Goal: Use online tool/utility: Utilize a website feature to perform a specific function

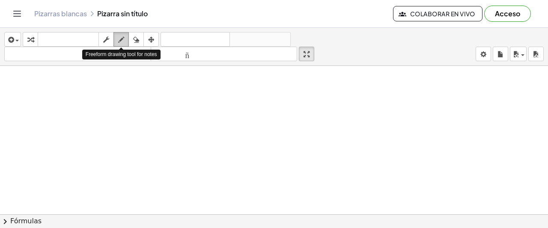
click at [121, 39] on icon "button" at bounding box center [121, 40] width 6 height 10
drag, startPoint x: 119, startPoint y: 88, endPoint x: 120, endPoint y: 95, distance: 7.3
click at [120, 95] on div at bounding box center [274, 214] width 548 height 297
drag, startPoint x: 114, startPoint y: 90, endPoint x: 128, endPoint y: 87, distance: 14.8
click at [128, 87] on div at bounding box center [274, 214] width 548 height 297
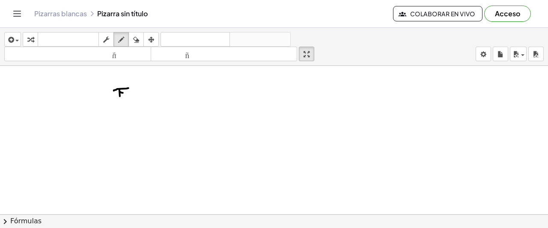
click at [123, 92] on div at bounding box center [274, 214] width 548 height 297
drag, startPoint x: 116, startPoint y: 96, endPoint x: 129, endPoint y: 96, distance: 13.7
click at [129, 96] on div at bounding box center [274, 214] width 548 height 297
drag, startPoint x: 136, startPoint y: 91, endPoint x: 142, endPoint y: 97, distance: 9.1
click at [142, 97] on div at bounding box center [274, 214] width 548 height 297
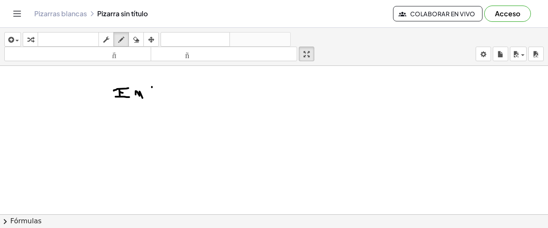
click at [152, 90] on div at bounding box center [274, 214] width 548 height 297
drag, startPoint x: 155, startPoint y: 86, endPoint x: 160, endPoint y: 90, distance: 7.0
click at [152, 90] on div at bounding box center [274, 214] width 548 height 297
drag, startPoint x: 160, startPoint y: 87, endPoint x: 169, endPoint y: 91, distance: 9.6
click at [170, 96] on div at bounding box center [274, 214] width 548 height 297
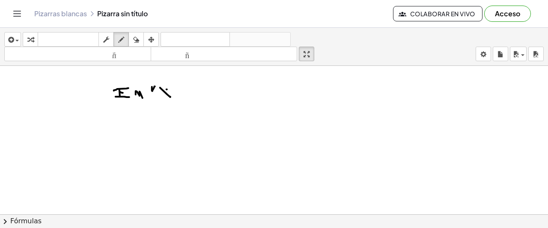
drag, startPoint x: 166, startPoint y: 89, endPoint x: 170, endPoint y: 92, distance: 5.2
click at [161, 97] on div at bounding box center [274, 214] width 548 height 297
click at [174, 87] on div at bounding box center [274, 214] width 548 height 297
click at [178, 86] on div at bounding box center [274, 214] width 548 height 297
drag, startPoint x: 320, startPoint y: 89, endPoint x: 322, endPoint y: 96, distance: 7.6
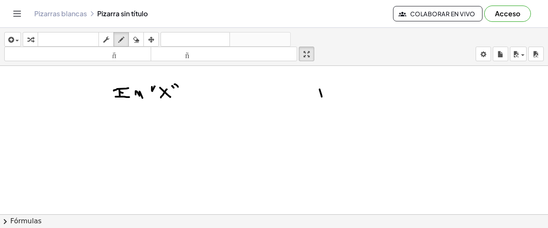
click at [322, 96] on div at bounding box center [274, 214] width 548 height 297
drag, startPoint x: 316, startPoint y: 85, endPoint x: 329, endPoint y: 85, distance: 13.7
click at [329, 85] on div at bounding box center [274, 214] width 548 height 297
drag, startPoint x: 319, startPoint y: 93, endPoint x: 325, endPoint y: 93, distance: 6.0
click at [325, 93] on div at bounding box center [274, 214] width 548 height 297
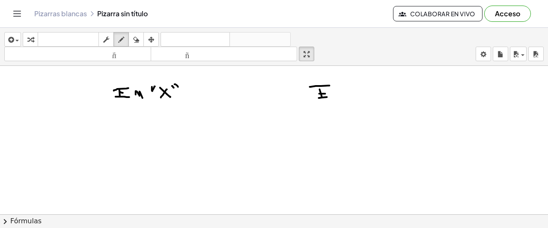
click at [327, 96] on div at bounding box center [274, 214] width 548 height 297
drag, startPoint x: 332, startPoint y: 93, endPoint x: 345, endPoint y: 96, distance: 12.9
click at [345, 96] on div at bounding box center [274, 214] width 548 height 297
drag, startPoint x: 354, startPoint y: 83, endPoint x: 358, endPoint y: 86, distance: 4.8
click at [358, 86] on div at bounding box center [274, 214] width 548 height 297
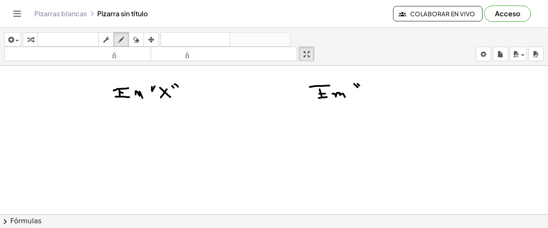
drag, startPoint x: 358, startPoint y: 83, endPoint x: 364, endPoint y: 87, distance: 7.1
click at [360, 85] on div at bounding box center [274, 214] width 548 height 297
drag, startPoint x: 365, startPoint y: 85, endPoint x: 370, endPoint y: 89, distance: 6.0
click at [370, 89] on div at bounding box center [274, 214] width 548 height 297
drag, startPoint x: 375, startPoint y: 85, endPoint x: 368, endPoint y: 97, distance: 14.0
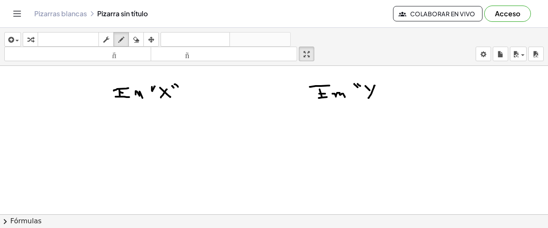
click at [368, 97] on div at bounding box center [274, 214] width 548 height 297
drag, startPoint x: 380, startPoint y: 83, endPoint x: 380, endPoint y: 87, distance: 4.7
click at [380, 87] on div at bounding box center [274, 214] width 548 height 297
drag, startPoint x: 383, startPoint y: 82, endPoint x: 383, endPoint y: 86, distance: 4.7
click at [383, 86] on div at bounding box center [274, 214] width 548 height 297
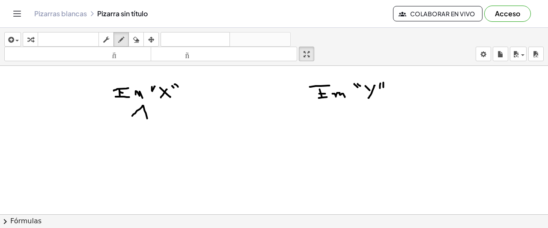
drag, startPoint x: 132, startPoint y: 115, endPoint x: 142, endPoint y: 114, distance: 9.9
click at [147, 117] on div at bounding box center [274, 214] width 548 height 297
drag, startPoint x: 138, startPoint y: 112, endPoint x: 144, endPoint y: 112, distance: 6.0
click at [144, 112] on div at bounding box center [274, 214] width 548 height 297
click at [156, 117] on div at bounding box center [274, 214] width 548 height 297
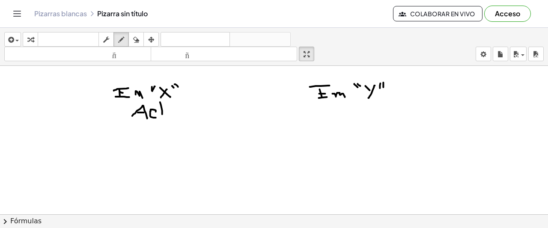
drag, startPoint x: 160, startPoint y: 101, endPoint x: 161, endPoint y: 113, distance: 11.2
click at [163, 115] on div at bounding box center [274, 214] width 548 height 297
drag, startPoint x: 157, startPoint y: 107, endPoint x: 166, endPoint y: 107, distance: 9.4
click at [164, 107] on div at bounding box center [274, 214] width 548 height 297
drag, startPoint x: 330, startPoint y: 106, endPoint x: 330, endPoint y: 115, distance: 9.4
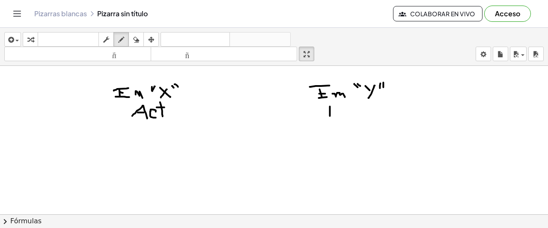
click at [330, 115] on div at bounding box center [274, 214] width 548 height 297
drag, startPoint x: 319, startPoint y: 106, endPoint x: 342, endPoint y: 104, distance: 23.2
click at [342, 104] on div at bounding box center [274, 214] width 548 height 297
drag, startPoint x: 327, startPoint y: 109, endPoint x: 335, endPoint y: 109, distance: 8.6
click at [335, 109] on div at bounding box center [274, 214] width 548 height 297
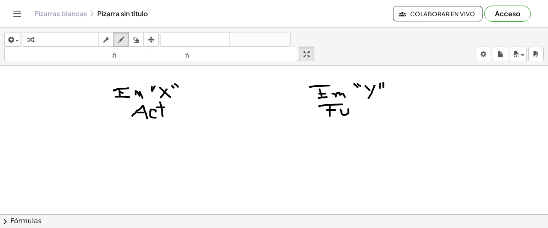
drag, startPoint x: 341, startPoint y: 109, endPoint x: 349, endPoint y: 106, distance: 8.9
click at [348, 107] on div at bounding box center [274, 214] width 548 height 297
drag, startPoint x: 356, startPoint y: 101, endPoint x: 358, endPoint y: 113, distance: 12.7
click at [358, 113] on div at bounding box center [274, 214] width 548 height 297
drag, startPoint x: 353, startPoint y: 108, endPoint x: 363, endPoint y: 107, distance: 9.9
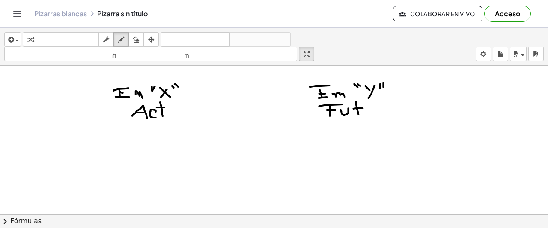
click at [363, 107] on div at bounding box center [274, 214] width 548 height 297
drag, startPoint x: 72, startPoint y: 133, endPoint x: 72, endPoint y: 142, distance: 9.4
click at [72, 142] on div at bounding box center [274, 214] width 548 height 297
drag, startPoint x: 65, startPoint y: 132, endPoint x: 71, endPoint y: 136, distance: 7.6
click at [71, 136] on div at bounding box center [274, 214] width 548 height 297
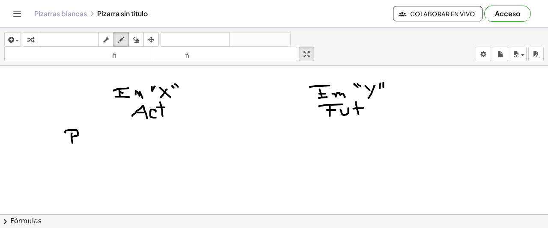
click at [80, 139] on div at bounding box center [274, 214] width 548 height 297
drag, startPoint x: 97, startPoint y: 137, endPoint x: 104, endPoint y: 139, distance: 7.0
click at [104, 139] on div at bounding box center [274, 214] width 548 height 297
drag, startPoint x: 101, startPoint y: 134, endPoint x: 100, endPoint y: 142, distance: 7.8
click at [100, 142] on div at bounding box center [274, 214] width 548 height 297
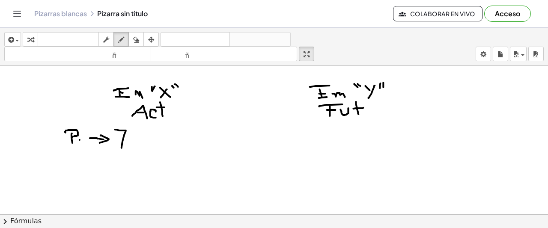
drag, startPoint x: 115, startPoint y: 129, endPoint x: 121, endPoint y: 146, distance: 18.0
click at [121, 147] on div at bounding box center [274, 214] width 548 height 297
drag, startPoint x: 119, startPoint y: 136, endPoint x: 132, endPoint y: 138, distance: 12.9
click at [133, 138] on div at bounding box center [274, 214] width 548 height 297
drag, startPoint x: 138, startPoint y: 145, endPoint x: 150, endPoint y: 142, distance: 13.0
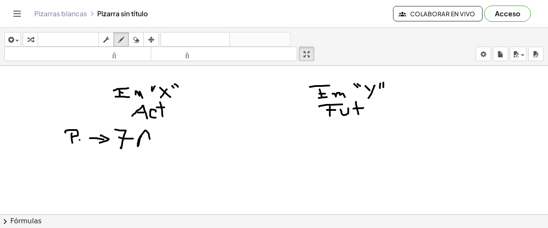
click at [151, 142] on div at bounding box center [274, 214] width 548 height 297
drag, startPoint x: 141, startPoint y: 138, endPoint x: 149, endPoint y: 139, distance: 7.7
click at [149, 139] on div at bounding box center [274, 214] width 548 height 297
drag, startPoint x: 153, startPoint y: 137, endPoint x: 157, endPoint y: 139, distance: 4.6
click at [157, 139] on div at bounding box center [274, 214] width 548 height 297
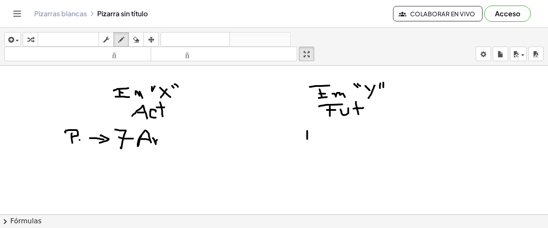
drag, startPoint x: 307, startPoint y: 130, endPoint x: 305, endPoint y: 136, distance: 6.8
click at [307, 138] on div at bounding box center [274, 214] width 548 height 297
drag, startPoint x: 298, startPoint y: 128, endPoint x: 309, endPoint y: 133, distance: 11.9
click at [309, 133] on div at bounding box center [274, 214] width 548 height 297
drag, startPoint x: 314, startPoint y: 137, endPoint x: 320, endPoint y: 137, distance: 6.0
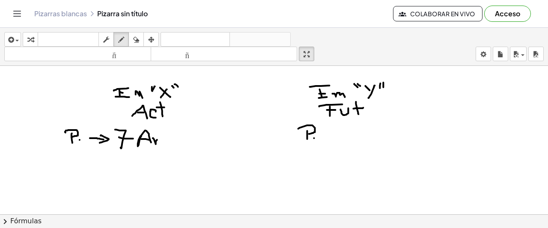
click at [315, 137] on div at bounding box center [274, 214] width 548 height 297
drag, startPoint x: 325, startPoint y: 135, endPoint x: 333, endPoint y: 135, distance: 7.7
click at [333, 135] on div at bounding box center [274, 214] width 548 height 297
drag, startPoint x: 331, startPoint y: 129, endPoint x: 335, endPoint y: 139, distance: 11.1
click at [335, 139] on div at bounding box center [274, 214] width 548 height 297
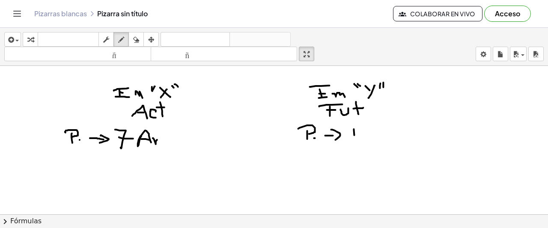
drag, startPoint x: 354, startPoint y: 128, endPoint x: 355, endPoint y: 139, distance: 10.3
click at [355, 139] on div at bounding box center [274, 214] width 548 height 297
drag, startPoint x: 348, startPoint y: 127, endPoint x: 354, endPoint y: 140, distance: 14.6
click at [354, 140] on div at bounding box center [274, 214] width 548 height 297
click at [367, 137] on div at bounding box center [274, 214] width 548 height 297
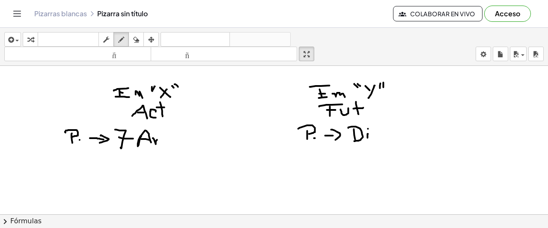
click at [368, 128] on div at bounding box center [274, 214] width 548 height 297
drag, startPoint x: 371, startPoint y: 132, endPoint x: 376, endPoint y: 132, distance: 5.6
click at [376, 132] on div at bounding box center [274, 214] width 548 height 297
drag, startPoint x: 76, startPoint y: 151, endPoint x: 69, endPoint y: 163, distance: 14.0
click at [69, 163] on div at bounding box center [274, 214] width 548 height 297
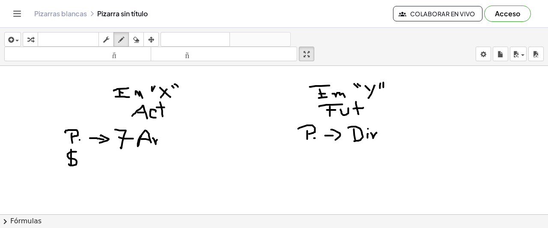
drag, startPoint x: 71, startPoint y: 149, endPoint x: 71, endPoint y: 163, distance: 14.5
click at [71, 167] on div at bounding box center [274, 214] width 548 height 297
drag, startPoint x: 74, startPoint y: 149, endPoint x: 75, endPoint y: 165, distance: 15.9
click at [75, 165] on div at bounding box center [274, 214] width 548 height 297
drag, startPoint x: 89, startPoint y: 157, endPoint x: 98, endPoint y: 157, distance: 8.1
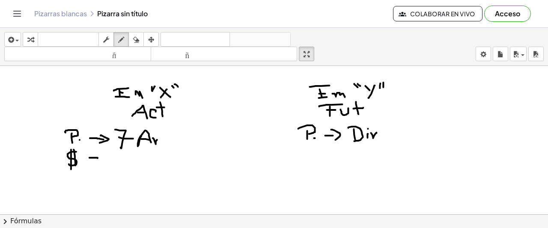
click at [98, 157] on div at bounding box center [274, 214] width 548 height 297
drag, startPoint x: 98, startPoint y: 153, endPoint x: 97, endPoint y: 160, distance: 6.9
click at [97, 160] on div at bounding box center [274, 214] width 548 height 297
drag, startPoint x: 123, startPoint y: 154, endPoint x: 116, endPoint y: 160, distance: 9.4
click at [116, 160] on div at bounding box center [274, 214] width 548 height 297
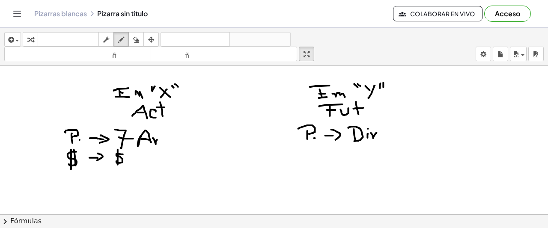
drag, startPoint x: 118, startPoint y: 149, endPoint x: 118, endPoint y: 164, distance: 15.0
click at [118, 164] on div at bounding box center [274, 214] width 548 height 297
drag, startPoint x: 120, startPoint y: 150, endPoint x: 121, endPoint y: 162, distance: 12.0
click at [121, 162] on div at bounding box center [274, 214] width 548 height 297
drag, startPoint x: 139, startPoint y: 153, endPoint x: 132, endPoint y: 161, distance: 10.3
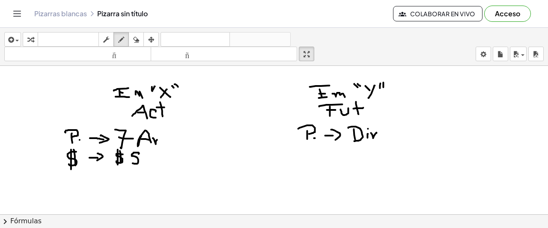
click at [132, 161] on div at bounding box center [274, 214] width 548 height 297
click at [147, 153] on div at bounding box center [274, 214] width 548 height 297
click at [160, 153] on div at bounding box center [274, 214] width 548 height 297
drag, startPoint x: 312, startPoint y: 150, endPoint x: 310, endPoint y: 161, distance: 11.8
click at [310, 162] on div at bounding box center [274, 214] width 548 height 297
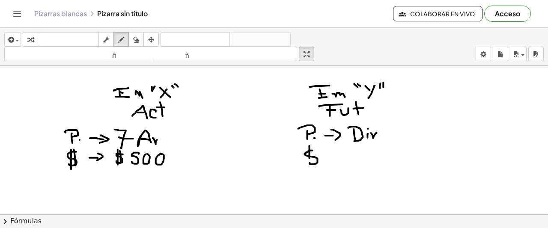
drag, startPoint x: 309, startPoint y: 145, endPoint x: 309, endPoint y: 164, distance: 18.8
click at [309, 164] on div at bounding box center [274, 214] width 548 height 297
drag, startPoint x: 311, startPoint y: 146, endPoint x: 317, endPoint y: 163, distance: 18.1
click at [315, 166] on div at bounding box center [274, 214] width 548 height 297
drag, startPoint x: 329, startPoint y: 159, endPoint x: 335, endPoint y: 159, distance: 6.0
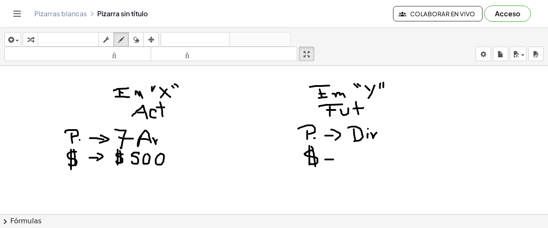
click at [335, 159] on div at bounding box center [274, 214] width 548 height 297
drag, startPoint x: 333, startPoint y: 153, endPoint x: 336, endPoint y: 164, distance: 11.9
click at [336, 164] on div at bounding box center [274, 214] width 548 height 297
drag, startPoint x: 359, startPoint y: 154, endPoint x: 352, endPoint y: 160, distance: 9.4
click at [352, 161] on div at bounding box center [274, 214] width 548 height 297
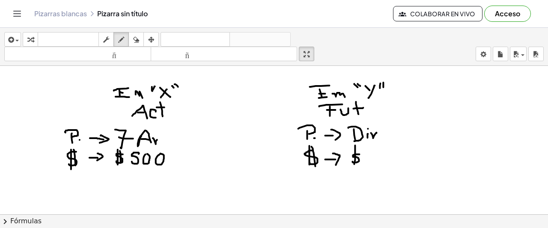
click at [354, 163] on div at bounding box center [274, 214] width 548 height 297
drag, startPoint x: 358, startPoint y: 145, endPoint x: 358, endPoint y: 160, distance: 14.5
click at [358, 160] on div at bounding box center [274, 214] width 548 height 297
drag, startPoint x: 368, startPoint y: 157, endPoint x: 369, endPoint y: 161, distance: 4.4
click at [369, 161] on div at bounding box center [274, 214] width 548 height 297
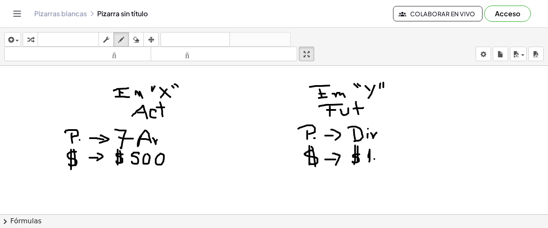
drag, startPoint x: 374, startPoint y: 158, endPoint x: 384, endPoint y: 153, distance: 11.3
click at [376, 157] on div at bounding box center [274, 214] width 548 height 297
drag, startPoint x: 380, startPoint y: 148, endPoint x: 379, endPoint y: 159, distance: 10.8
click at [379, 160] on div at bounding box center [274, 214] width 548 height 297
drag, startPoint x: 380, startPoint y: 148, endPoint x: 393, endPoint y: 154, distance: 14.2
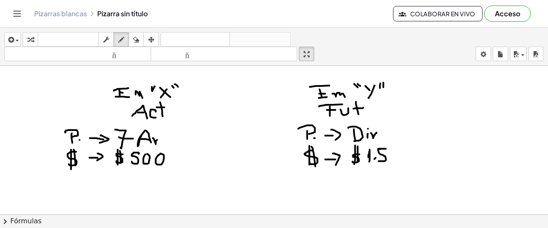
click at [386, 148] on div at bounding box center [274, 214] width 548 height 297
click at [393, 149] on div at bounding box center [274, 214] width 548 height 297
click at [404, 148] on div at bounding box center [274, 214] width 548 height 297
drag, startPoint x: 69, startPoint y: 180, endPoint x: 77, endPoint y: 178, distance: 7.6
click at [80, 179] on div at bounding box center [274, 214] width 548 height 297
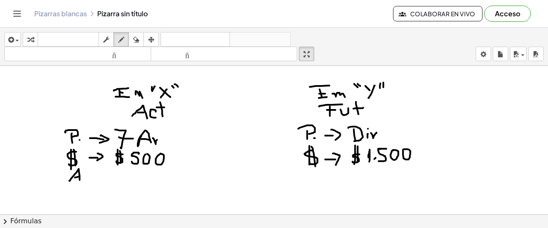
click at [79, 176] on div at bounding box center [274, 214] width 548 height 297
drag, startPoint x: 92, startPoint y: 175, endPoint x: 110, endPoint y: 175, distance: 17.1
click at [110, 175] on div at bounding box center [274, 214] width 548 height 297
drag, startPoint x: 102, startPoint y: 172, endPoint x: 106, endPoint y: 179, distance: 8.2
click at [106, 179] on div at bounding box center [274, 214] width 548 height 297
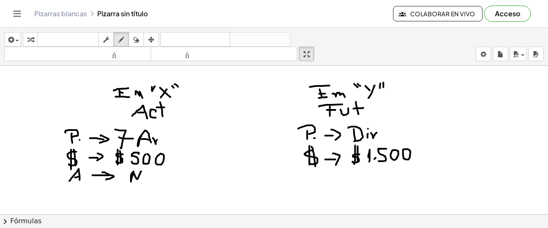
drag, startPoint x: 133, startPoint y: 171, endPoint x: 141, endPoint y: 171, distance: 7.7
click at [141, 171] on div at bounding box center [274, 214] width 548 height 297
click at [150, 172] on div at bounding box center [274, 214] width 548 height 297
drag, startPoint x: 308, startPoint y: 184, endPoint x: 317, endPoint y: 180, distance: 10.0
click at [321, 181] on div at bounding box center [274, 214] width 548 height 297
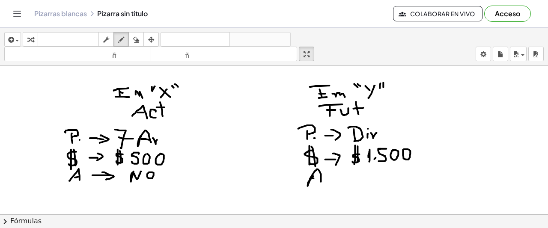
drag, startPoint x: 314, startPoint y: 178, endPoint x: 329, endPoint y: 177, distance: 15.9
click at [321, 177] on div at bounding box center [274, 214] width 548 height 297
drag, startPoint x: 333, startPoint y: 175, endPoint x: 344, endPoint y: 176, distance: 10.7
click at [344, 176] on div at bounding box center [274, 214] width 548 height 297
drag, startPoint x: 342, startPoint y: 172, endPoint x: 345, endPoint y: 181, distance: 9.9
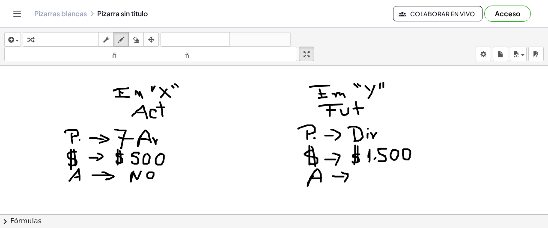
click at [345, 181] on div at bounding box center [274, 214] width 548 height 297
drag, startPoint x: 368, startPoint y: 170, endPoint x: 376, endPoint y: 176, distance: 10.4
click at [363, 178] on div at bounding box center [274, 214] width 548 height 297
click at [377, 177] on div at bounding box center [274, 214] width 548 height 297
click at [378, 167] on div at bounding box center [274, 214] width 548 height 297
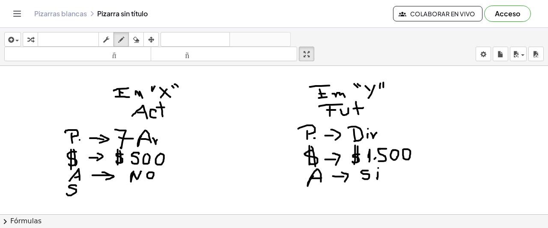
drag, startPoint x: 76, startPoint y: 185, endPoint x: 67, endPoint y: 193, distance: 12.2
click at [67, 193] on div at bounding box center [274, 214] width 548 height 297
drag, startPoint x: 78, startPoint y: 188, endPoint x: 83, endPoint y: 187, distance: 5.2
click at [83, 188] on div at bounding box center [274, 214] width 548 height 297
drag, startPoint x: 87, startPoint y: 184, endPoint x: 89, endPoint y: 196, distance: 11.3
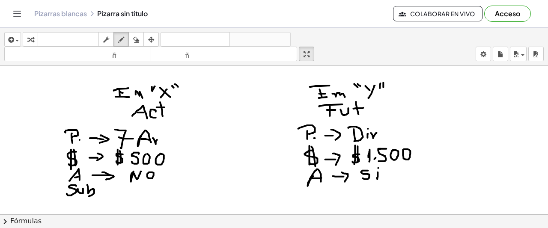
click at [89, 196] on div at bounding box center [274, 214] width 548 height 297
drag, startPoint x: 99, startPoint y: 190, endPoint x: 110, endPoint y: 191, distance: 11.1
click at [110, 191] on div at bounding box center [274, 214] width 548 height 297
drag, startPoint x: 106, startPoint y: 186, endPoint x: 108, endPoint y: 195, distance: 9.2
click at [108, 195] on div at bounding box center [274, 214] width 548 height 297
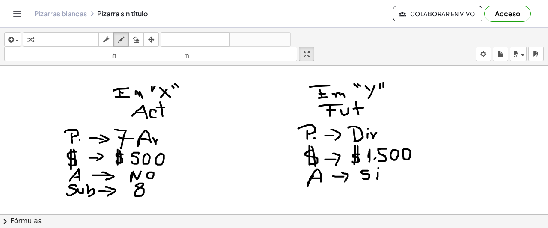
click at [143, 183] on div at bounding box center [274, 214] width 548 height 297
click at [153, 193] on div at bounding box center [274, 214] width 548 height 297
drag, startPoint x: 151, startPoint y: 186, endPoint x: 155, endPoint y: 191, distance: 6.7
click at [155, 191] on div at bounding box center [274, 214] width 548 height 297
drag, startPoint x: 317, startPoint y: 188, endPoint x: 307, endPoint y: 199, distance: 14.8
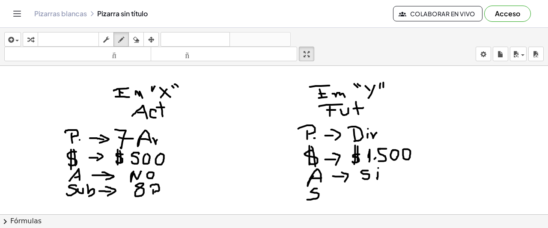
click at [307, 199] on div at bounding box center [274, 214] width 548 height 297
drag, startPoint x: 322, startPoint y: 192, endPoint x: 332, endPoint y: 189, distance: 10.4
click at [327, 192] on div at bounding box center [274, 214] width 548 height 297
drag, startPoint x: 334, startPoint y: 183, endPoint x: 335, endPoint y: 198, distance: 14.6
click at [335, 198] on div at bounding box center [274, 214] width 548 height 297
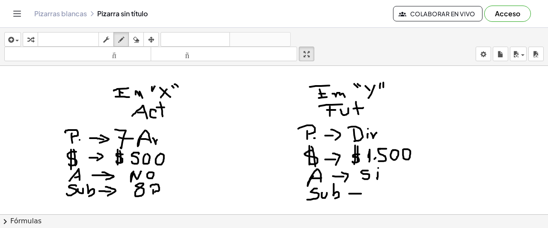
drag, startPoint x: 349, startPoint y: 193, endPoint x: 361, endPoint y: 193, distance: 12.0
click at [361, 193] on div at bounding box center [274, 214] width 548 height 297
drag, startPoint x: 358, startPoint y: 190, endPoint x: 363, endPoint y: 197, distance: 8.0
click at [363, 197] on div at bounding box center [274, 214] width 548 height 297
drag, startPoint x: 379, startPoint y: 184, endPoint x: 390, endPoint y: 189, distance: 12.3
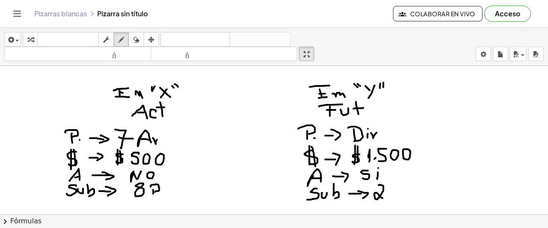
click at [383, 197] on div at bounding box center [274, 214] width 548 height 297
click at [394, 184] on div at bounding box center [274, 214] width 548 height 297
drag, startPoint x: 408, startPoint y: 187, endPoint x: 406, endPoint y: 195, distance: 8.2
click at [406, 195] on div at bounding box center [274, 214] width 548 height 297
click at [409, 190] on div at bounding box center [274, 214] width 548 height 297
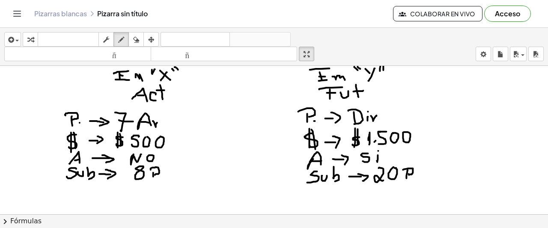
scroll to position [34, 0]
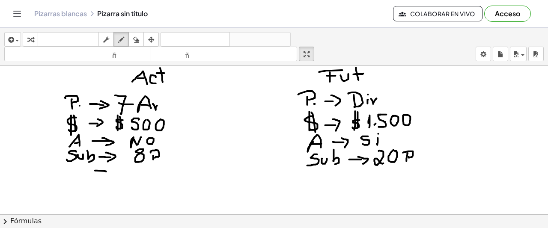
drag, startPoint x: 95, startPoint y: 170, endPoint x: 106, endPoint y: 171, distance: 11.2
click at [106, 171] on div at bounding box center [274, 180] width 548 height 297
drag, startPoint x: 103, startPoint y: 167, endPoint x: 109, endPoint y: 172, distance: 7.3
click at [104, 173] on div at bounding box center [274, 180] width 548 height 297
drag, startPoint x: 129, startPoint y: 165, endPoint x: 131, endPoint y: 172, distance: 6.8
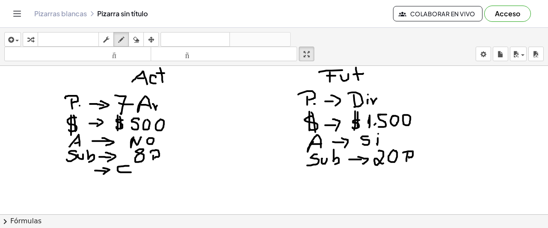
click at [131, 172] on div at bounding box center [274, 180] width 548 height 297
drag, startPoint x: 136, startPoint y: 166, endPoint x: 141, endPoint y: 170, distance: 7.0
click at [141, 170] on div at bounding box center [274, 180] width 548 height 297
click at [138, 168] on div at bounding box center [274, 180] width 548 height 297
drag, startPoint x: 150, startPoint y: 165, endPoint x: 147, endPoint y: 173, distance: 8.7
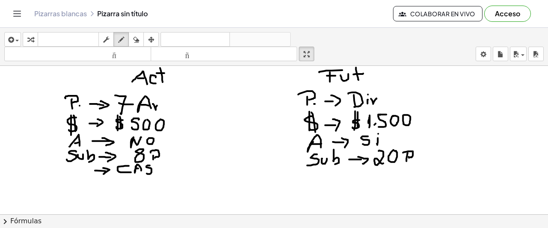
click at [147, 173] on div at bounding box center [274, 180] width 548 height 297
drag, startPoint x: 330, startPoint y: 169, endPoint x: 331, endPoint y: 175, distance: 5.6
click at [326, 176] on div at bounding box center [274, 180] width 548 height 297
drag, startPoint x: 334, startPoint y: 175, endPoint x: 339, endPoint y: 173, distance: 5.4
click at [342, 174] on div at bounding box center [274, 180] width 548 height 297
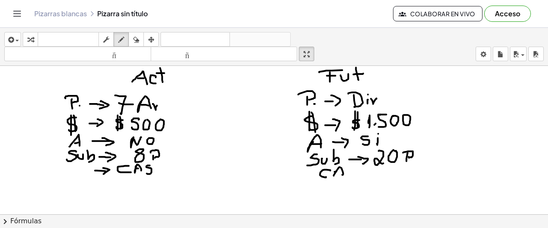
drag, startPoint x: 335, startPoint y: 171, endPoint x: 350, endPoint y: 170, distance: 15.5
click at [340, 171] on div at bounding box center [274, 180] width 548 height 297
drag, startPoint x: 352, startPoint y: 169, endPoint x: 350, endPoint y: 176, distance: 7.7
click at [350, 176] on div at bounding box center [274, 180] width 548 height 297
drag, startPoint x: 361, startPoint y: 172, endPoint x: 383, endPoint y: 169, distance: 22.0
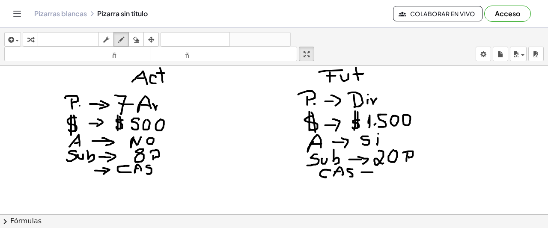
click at [373, 171] on div at bounding box center [274, 180] width 548 height 297
drag, startPoint x: 385, startPoint y: 165, endPoint x: 394, endPoint y: 172, distance: 11.4
click at [394, 173] on div at bounding box center [274, 180] width 548 height 297
click at [397, 173] on div at bounding box center [274, 180] width 548 height 297
click at [400, 166] on div at bounding box center [274, 180] width 548 height 297
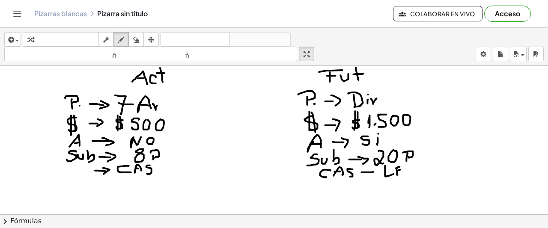
click at [400, 169] on div at bounding box center [274, 180] width 548 height 297
drag, startPoint x: 397, startPoint y: 173, endPoint x: 403, endPoint y: 171, distance: 5.7
click at [401, 173] on div at bounding box center [274, 180] width 548 height 297
drag, startPoint x: 405, startPoint y: 164, endPoint x: 406, endPoint y: 175, distance: 10.8
click at [406, 175] on div at bounding box center [274, 180] width 548 height 297
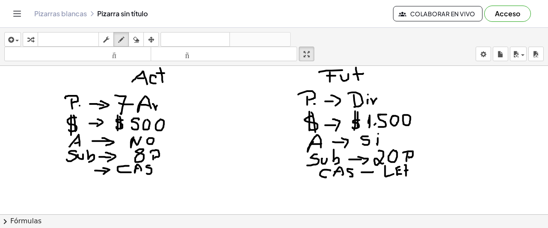
click at [408, 169] on div at bounding box center [274, 180] width 548 height 297
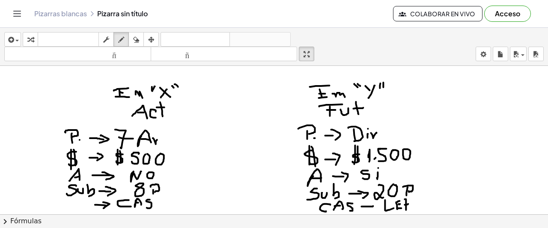
scroll to position [43, 0]
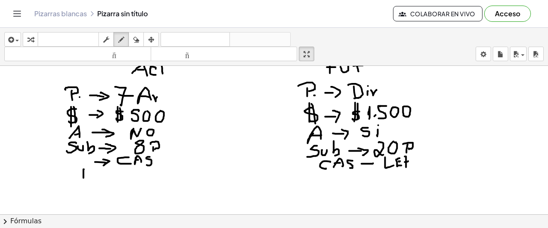
drag, startPoint x: 84, startPoint y: 169, endPoint x: 81, endPoint y: 175, distance: 6.5
click at [82, 177] on div at bounding box center [274, 171] width 548 height 297
drag, startPoint x: 77, startPoint y: 170, endPoint x: 90, endPoint y: 168, distance: 13.0
click at [90, 168] on div at bounding box center [274, 171] width 548 height 297
click at [95, 173] on div at bounding box center [274, 171] width 548 height 297
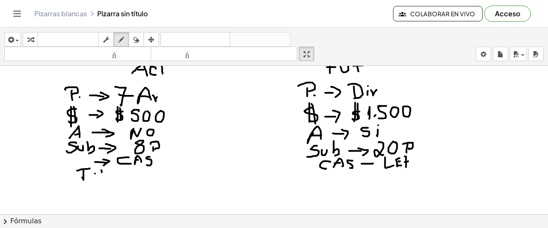
drag, startPoint x: 102, startPoint y: 172, endPoint x: 102, endPoint y: 176, distance: 4.7
click at [102, 176] on div at bounding box center [274, 171] width 548 height 297
drag, startPoint x: 98, startPoint y: 168, endPoint x: 104, endPoint y: 173, distance: 8.8
click at [104, 173] on div at bounding box center [274, 171] width 548 height 297
drag, startPoint x: 114, startPoint y: 175, endPoint x: 206, endPoint y: 177, distance: 92.0
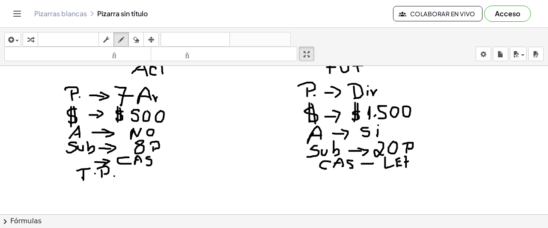
click at [115, 176] on div at bounding box center [274, 171] width 548 height 297
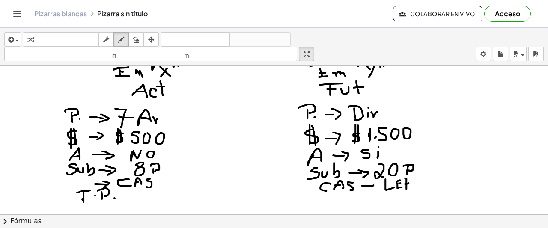
scroll to position [64, 0]
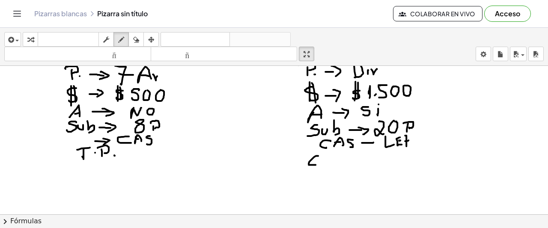
drag, startPoint x: 318, startPoint y: 155, endPoint x: 316, endPoint y: 164, distance: 9.2
click at [316, 164] on div at bounding box center [274, 226] width 548 height 448
drag, startPoint x: 320, startPoint y: 163, endPoint x: 326, endPoint y: 162, distance: 5.6
click at [331, 162] on div at bounding box center [274, 226] width 548 height 448
drag, startPoint x: 323, startPoint y: 162, endPoint x: 337, endPoint y: 156, distance: 15.7
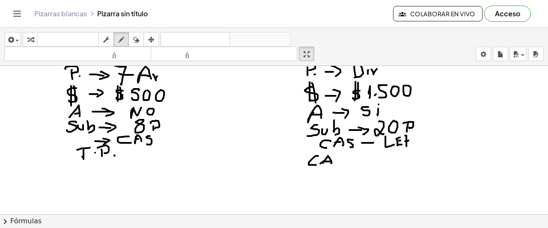
click at [330, 160] on div at bounding box center [274, 226] width 548 height 448
drag, startPoint x: 338, startPoint y: 155, endPoint x: 337, endPoint y: 160, distance: 4.9
click at [338, 162] on div at bounding box center [274, 226] width 548 height 448
drag, startPoint x: 335, startPoint y: 155, endPoint x: 349, endPoint y: 159, distance: 14.5
click at [346, 164] on div at bounding box center [274, 226] width 548 height 448
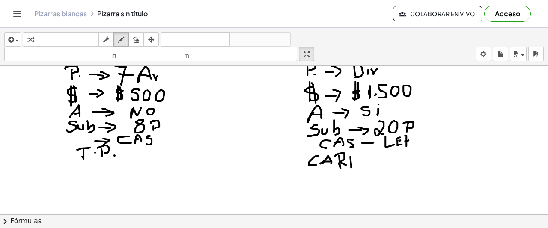
click at [351, 163] on div at bounding box center [274, 226] width 548 height 448
drag, startPoint x: 350, startPoint y: 156, endPoint x: 369, endPoint y: 160, distance: 19.1
click at [363, 166] on div at bounding box center [274, 226] width 548 height 448
click at [369, 156] on div at bounding box center [274, 226] width 548 height 448
click at [88, 168] on div at bounding box center [274, 226] width 548 height 448
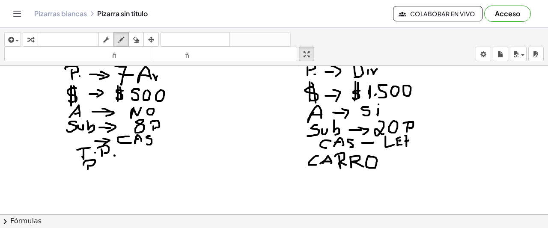
drag, startPoint x: 84, startPoint y: 161, endPoint x: 89, endPoint y: 165, distance: 6.4
click at [89, 165] on div at bounding box center [274, 226] width 548 height 448
drag, startPoint x: 101, startPoint y: 164, endPoint x: 121, endPoint y: 163, distance: 21.0
click at [101, 162] on div at bounding box center [274, 226] width 548 height 448
drag, startPoint x: 119, startPoint y: 163, endPoint x: 117, endPoint y: 168, distance: 6.0
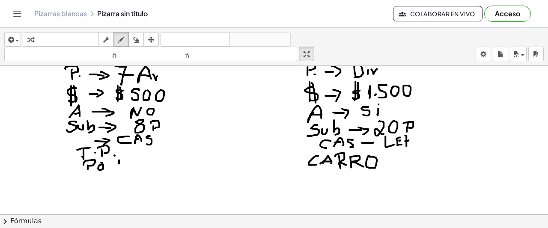
click at [117, 168] on div at bounding box center [274, 226] width 548 height 448
drag, startPoint x: 113, startPoint y: 161, endPoint x: 128, endPoint y: 158, distance: 15.8
click at [133, 157] on div at bounding box center [274, 226] width 548 height 448
click at [123, 163] on div at bounding box center [274, 226] width 548 height 448
drag, startPoint x: 113, startPoint y: 167, endPoint x: 139, endPoint y: 166, distance: 25.7
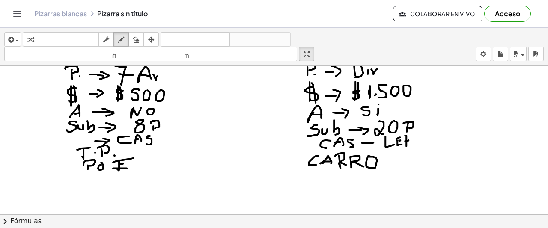
click at [127, 167] on div at bounding box center [274, 226] width 548 height 448
drag, startPoint x: 136, startPoint y: 161, endPoint x: 133, endPoint y: 169, distance: 8.1
click at [133, 169] on div at bounding box center [274, 226] width 548 height 448
drag, startPoint x: 148, startPoint y: 153, endPoint x: 148, endPoint y: 166, distance: 12.8
click at [148, 166] on div at bounding box center [274, 226] width 548 height 448
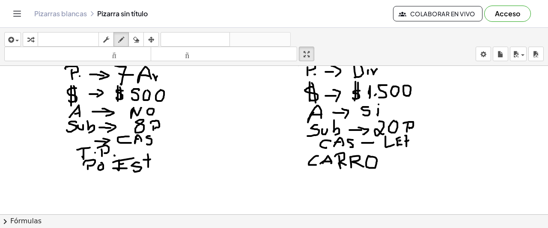
drag, startPoint x: 143, startPoint y: 159, endPoint x: 150, endPoint y: 158, distance: 6.9
click at [150, 158] on div at bounding box center [274, 226] width 548 height 448
drag, startPoint x: 323, startPoint y: 172, endPoint x: 323, endPoint y: 176, distance: 4.3
click at [328, 180] on div at bounding box center [274, 226] width 548 height 448
drag, startPoint x: 321, startPoint y: 175, endPoint x: 326, endPoint y: 175, distance: 4.8
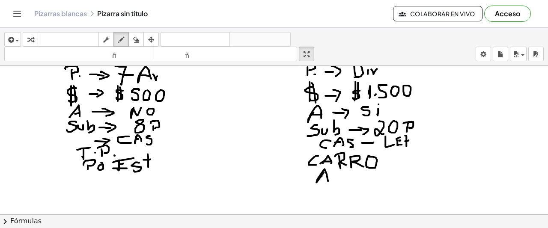
click at [326, 175] on div at bounding box center [274, 226] width 548 height 448
drag, startPoint x: 330, startPoint y: 177, endPoint x: 341, endPoint y: 175, distance: 10.9
click at [332, 178] on div at bounding box center [274, 226] width 548 height 448
drag, startPoint x: 346, startPoint y: 171, endPoint x: 345, endPoint y: 179, distance: 8.6
click at [346, 181] on div at bounding box center [274, 226] width 548 height 448
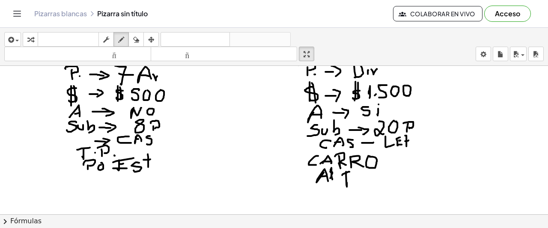
drag, startPoint x: 342, startPoint y: 174, endPoint x: 349, endPoint y: 171, distance: 8.0
click at [349, 171] on div at bounding box center [274, 226] width 548 height 448
click at [347, 175] on div at bounding box center [274, 226] width 548 height 448
drag, startPoint x: 343, startPoint y: 184, endPoint x: 347, endPoint y: 182, distance: 5.0
click at [347, 182] on div at bounding box center [274, 226] width 548 height 448
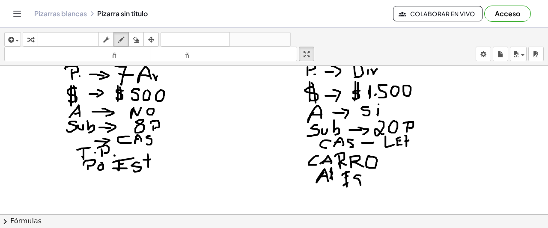
drag, startPoint x: 360, startPoint y: 175, endPoint x: 360, endPoint y: 181, distance: 6.4
click at [358, 184] on div at bounding box center [274, 226] width 548 height 448
drag, startPoint x: 366, startPoint y: 169, endPoint x: 365, endPoint y: 181, distance: 11.6
click at [368, 184] on div at bounding box center [274, 226] width 548 height 448
drag, startPoint x: 364, startPoint y: 179, endPoint x: 376, endPoint y: 177, distance: 11.7
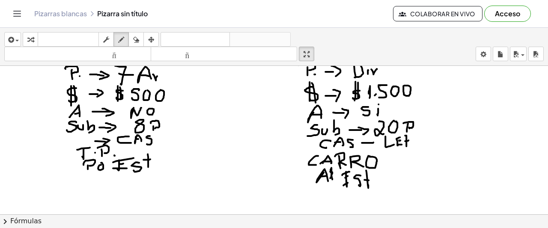
click at [369, 178] on div at bounding box center [274, 226] width 548 height 448
drag, startPoint x: 381, startPoint y: 185, endPoint x: 377, endPoint y: 181, distance: 5.8
click at [381, 184] on div at bounding box center [274, 226] width 548 height 448
drag, startPoint x: 375, startPoint y: 179, endPoint x: 392, endPoint y: 174, distance: 18.4
click at [387, 178] on div at bounding box center [274, 226] width 548 height 448
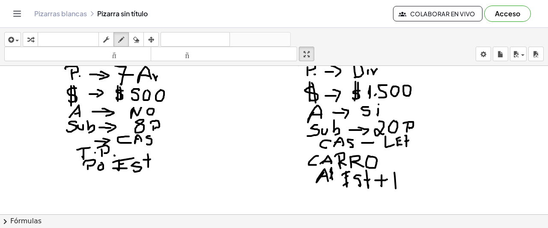
drag, startPoint x: 394, startPoint y: 172, endPoint x: 391, endPoint y: 178, distance: 6.7
click at [394, 183] on div at bounding box center [274, 226] width 548 height 448
drag, startPoint x: 389, startPoint y: 174, endPoint x: 402, endPoint y: 169, distance: 13.5
click at [402, 169] on div at bounding box center [274, 226] width 548 height 448
click at [402, 183] on div at bounding box center [274, 226] width 548 height 448
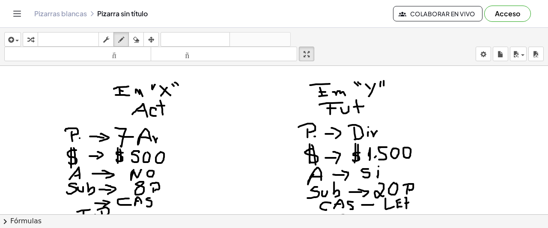
scroll to position [0, 0]
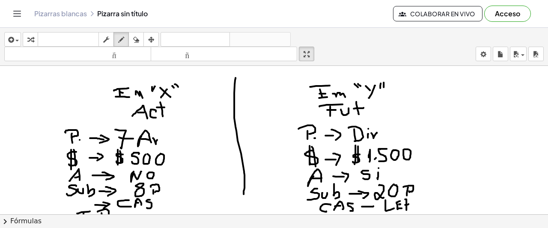
drag, startPoint x: 235, startPoint y: 79, endPoint x: 243, endPoint y: 193, distance: 114.5
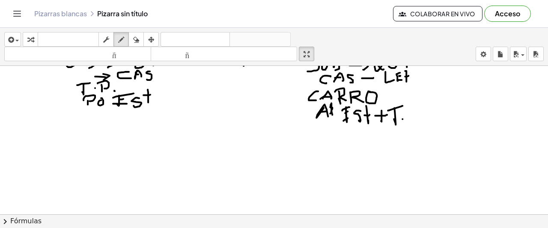
scroll to position [86, 0]
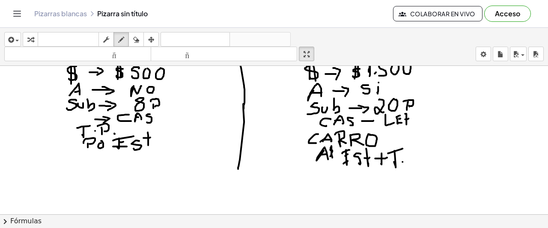
drag, startPoint x: 243, startPoint y: 103, endPoint x: 238, endPoint y: 168, distance: 65.2
click at [238, 168] on div at bounding box center [274, 204] width 548 height 448
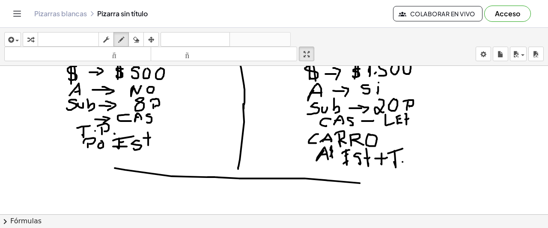
drag, startPoint x: 115, startPoint y: 167, endPoint x: 394, endPoint y: 183, distance: 279.3
click at [394, 183] on div at bounding box center [274, 204] width 548 height 448
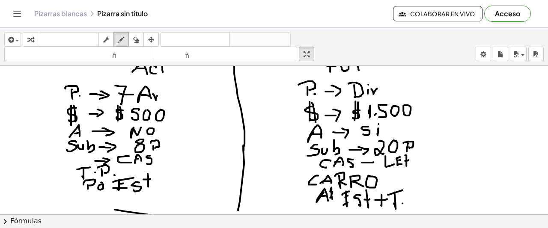
scroll to position [0, 0]
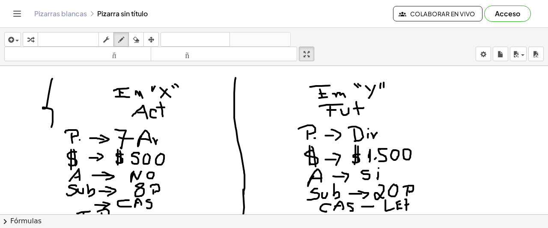
drag, startPoint x: 52, startPoint y: 78, endPoint x: 28, endPoint y: 105, distance: 36.7
drag, startPoint x: 15, startPoint y: 94, endPoint x: 15, endPoint y: 107, distance: 13.7
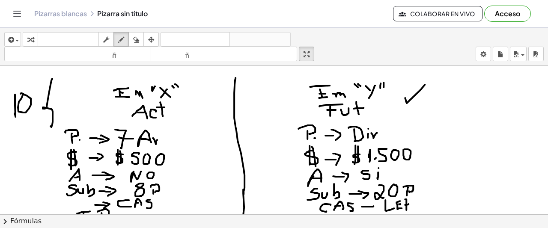
drag, startPoint x: 405, startPoint y: 97, endPoint x: 424, endPoint y: 83, distance: 24.5
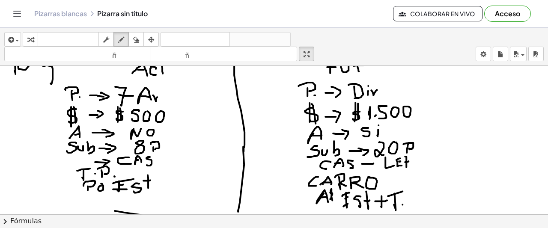
scroll to position [86, 0]
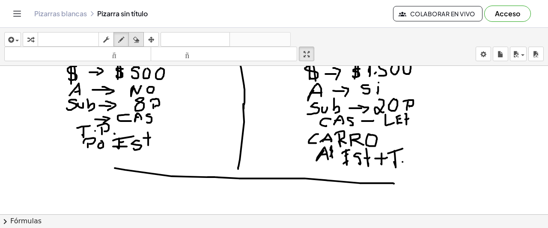
click at [135, 38] on icon "button" at bounding box center [136, 40] width 6 height 10
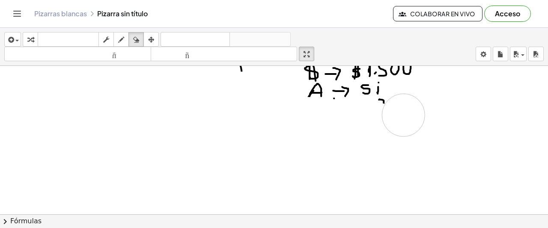
drag, startPoint x: 130, startPoint y: 80, endPoint x: 403, endPoint y: 114, distance: 275.1
click at [403, 114] on div at bounding box center [274, 204] width 548 height 448
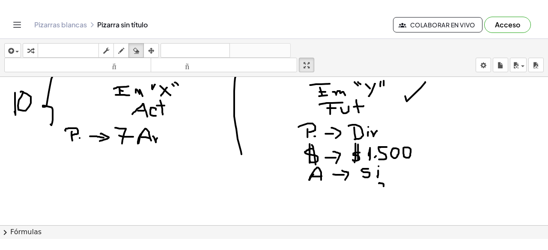
scroll to position [0, 0]
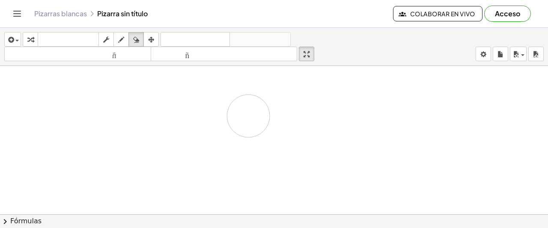
drag, startPoint x: 231, startPoint y: 84, endPoint x: 282, endPoint y: 142, distance: 77.3
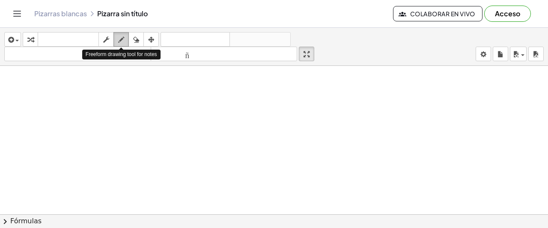
click at [120, 39] on icon "button" at bounding box center [121, 40] width 6 height 10
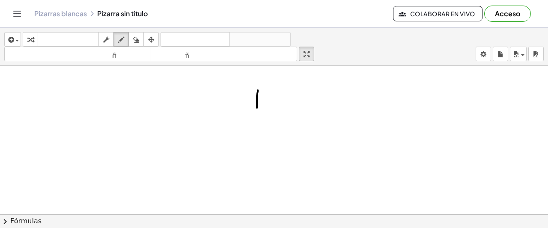
drag, startPoint x: 258, startPoint y: 89, endPoint x: 257, endPoint y: 106, distance: 16.3
drag, startPoint x: 258, startPoint y: 90, endPoint x: 257, endPoint y: 108, distance: 18.5
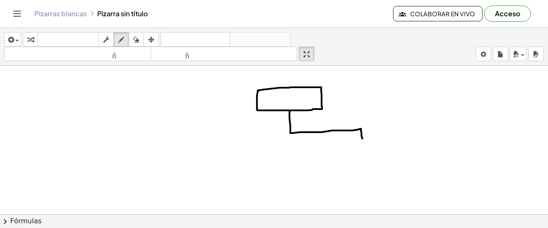
drag, startPoint x: 290, startPoint y: 110, endPoint x: 362, endPoint y: 138, distance: 77.3
drag, startPoint x: 339, startPoint y: 140, endPoint x: 379, endPoint y: 151, distance: 41.2
drag, startPoint x: 381, startPoint y: 157, endPoint x: 341, endPoint y: 142, distance: 42.3
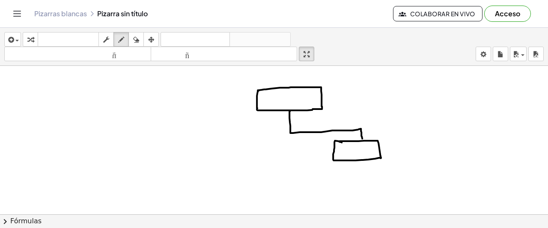
drag, startPoint x: 290, startPoint y: 132, endPoint x: 223, endPoint y: 132, distance: 66.3
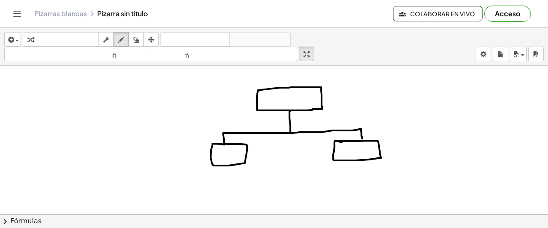
drag, startPoint x: 223, startPoint y: 132, endPoint x: 224, endPoint y: 144, distance: 11.6
drag, startPoint x: 291, startPoint y: 133, endPoint x: 356, endPoint y: 181, distance: 80.8
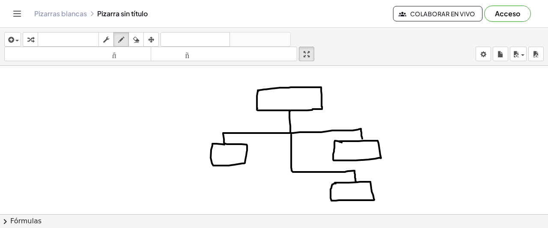
drag, startPoint x: 292, startPoint y: 171, endPoint x: 239, endPoint y: 173, distance: 53.1
drag, startPoint x: 239, startPoint y: 173, endPoint x: 239, endPoint y: 179, distance: 6.0
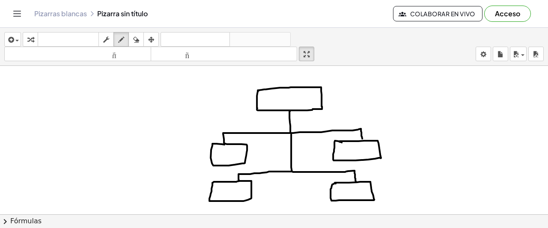
drag, startPoint x: 204, startPoint y: 96, endPoint x: 219, endPoint y: 96, distance: 15.0
drag, startPoint x: 216, startPoint y: 91, endPoint x: 215, endPoint y: 100, distance: 9.0
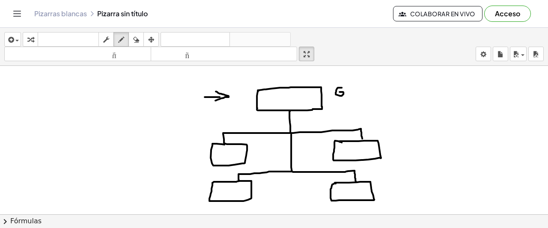
drag, startPoint x: 341, startPoint y: 87, endPoint x: 339, endPoint y: 91, distance: 4.8
drag, startPoint x: 350, startPoint y: 86, endPoint x: 350, endPoint y: 90, distance: 4.7
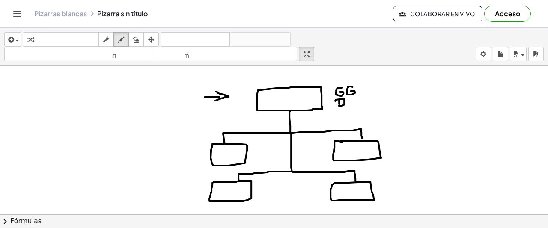
drag, startPoint x: 335, startPoint y: 100, endPoint x: 338, endPoint y: 105, distance: 5.8
drag, startPoint x: 343, startPoint y: 108, endPoint x: 343, endPoint y: 113, distance: 5.1
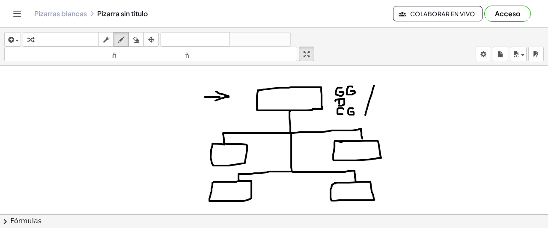
drag, startPoint x: 374, startPoint y: 85, endPoint x: 365, endPoint y: 114, distance: 30.9
drag, startPoint x: 383, startPoint y: 86, endPoint x: 379, endPoint y: 95, distance: 10.2
drag, startPoint x: 389, startPoint y: 86, endPoint x: 388, endPoint y: 95, distance: 9.6
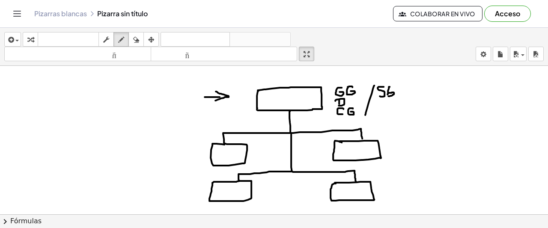
drag, startPoint x: 384, startPoint y: 100, endPoint x: 387, endPoint y: 105, distance: 5.9
drag, startPoint x: 389, startPoint y: 101, endPoint x: 388, endPoint y: 105, distance: 4.4
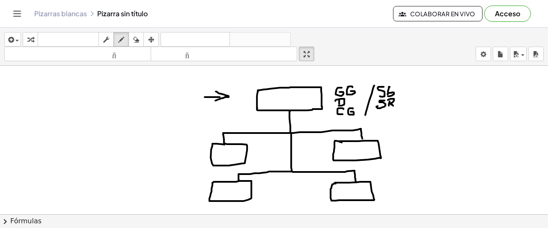
drag, startPoint x: 388, startPoint y: 99, endPoint x: 393, endPoint y: 105, distance: 7.6
drag, startPoint x: 151, startPoint y: 90, endPoint x: 146, endPoint y: 96, distance: 7.4
drag, startPoint x: 151, startPoint y: 89, endPoint x: 162, endPoint y: 88, distance: 11.3
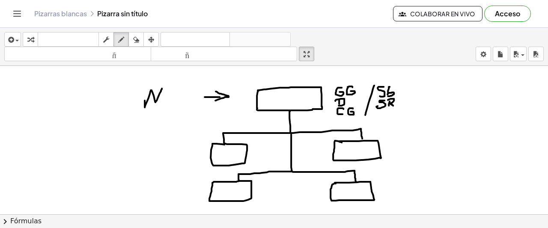
drag, startPoint x: 173, startPoint y: 88, endPoint x: 181, endPoint y: 94, distance: 9.5
drag, startPoint x: 192, startPoint y: 87, endPoint x: 185, endPoint y: 100, distance: 14.3
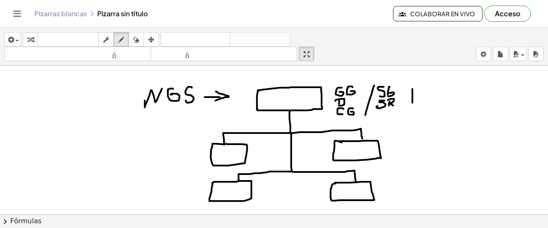
drag, startPoint x: 412, startPoint y: 88, endPoint x: 412, endPoint y: 102, distance: 13.7
drag, startPoint x: 408, startPoint y: 99, endPoint x: 415, endPoint y: 100, distance: 6.9
drag, startPoint x: 406, startPoint y: 68, endPoint x: 405, endPoint y: 77, distance: 9.0
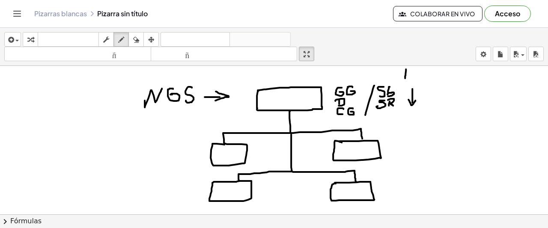
drag, startPoint x: 399, startPoint y: 71, endPoint x: 407, endPoint y: 73, distance: 8.5
drag, startPoint x: 402, startPoint y: 77, endPoint x: 407, endPoint y: 77, distance: 5.1
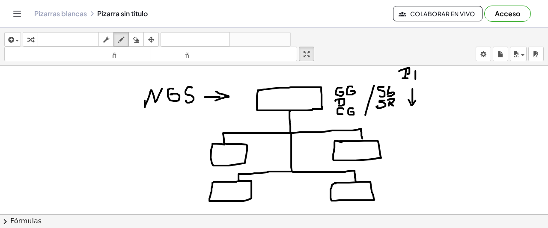
drag, startPoint x: 415, startPoint y: 70, endPoint x: 415, endPoint y: 79, distance: 8.6
drag, startPoint x: 412, startPoint y: 70, endPoint x: 418, endPoint y: 68, distance: 6.6
drag, startPoint x: 415, startPoint y: 74, endPoint x: 419, endPoint y: 73, distance: 4.4
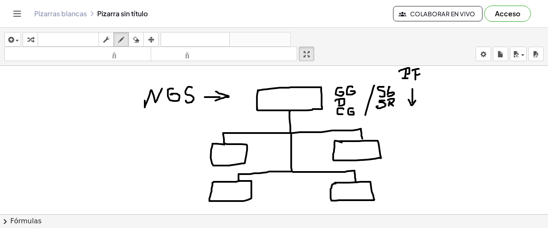
drag, startPoint x: 413, startPoint y: 78, endPoint x: 419, endPoint y: 82, distance: 6.5
drag, startPoint x: 121, startPoint y: 145, endPoint x: 115, endPoint y: 154, distance: 11.5
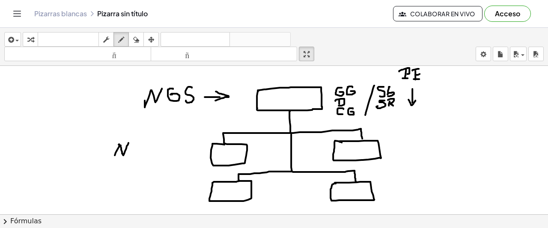
drag, startPoint x: 118, startPoint y: 144, endPoint x: 128, endPoint y: 142, distance: 10.1
drag, startPoint x: 136, startPoint y: 140, endPoint x: 139, endPoint y: 145, distance: 5.9
drag, startPoint x: 147, startPoint y: 137, endPoint x: 141, endPoint y: 154, distance: 18.4
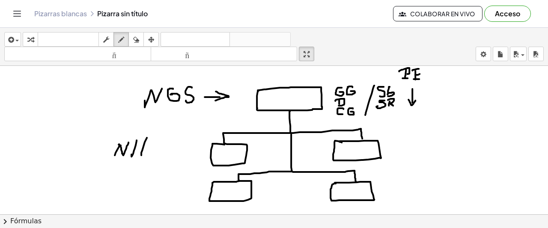
drag, startPoint x: 134, startPoint y: 147, endPoint x: 142, endPoint y: 147, distance: 7.7
drag, startPoint x: 149, startPoint y: 152, endPoint x: 156, endPoint y: 148, distance: 8.1
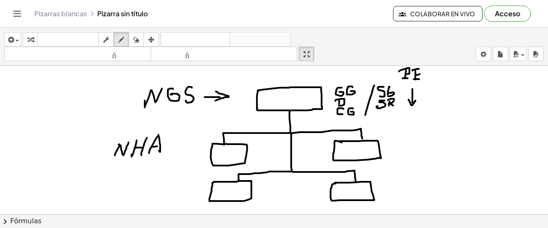
drag, startPoint x: 152, startPoint y: 146, endPoint x: 158, endPoint y: 145, distance: 6.0
drag, startPoint x: 166, startPoint y: 144, endPoint x: 164, endPoint y: 153, distance: 9.1
drag, startPoint x: 180, startPoint y: 150, endPoint x: 193, endPoint y: 150, distance: 12.8
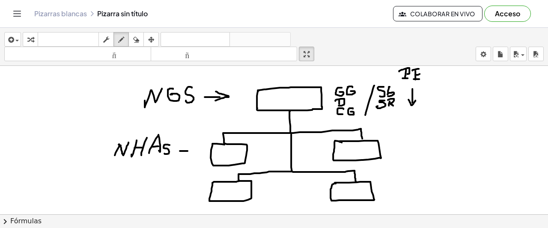
drag, startPoint x: 187, startPoint y: 146, endPoint x: 192, endPoint y: 153, distance: 7.7
drag, startPoint x: 404, startPoint y: 139, endPoint x: 413, endPoint y: 133, distance: 11.0
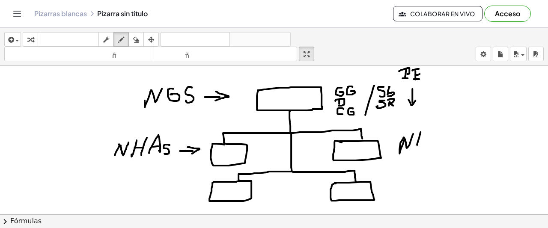
drag, startPoint x: 420, startPoint y: 131, endPoint x: 417, endPoint y: 144, distance: 13.3
drag, startPoint x: 429, startPoint y: 131, endPoint x: 422, endPoint y: 146, distance: 16.5
drag, startPoint x: 418, startPoint y: 142, endPoint x: 422, endPoint y: 140, distance: 4.5
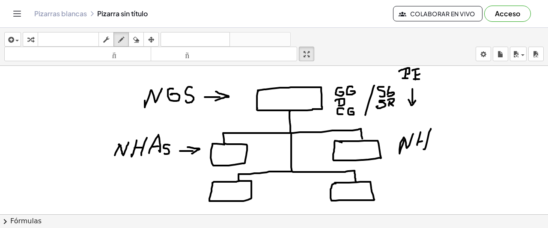
drag, startPoint x: 440, startPoint y: 131, endPoint x: 444, endPoint y: 142, distance: 11.1
drag, startPoint x: 438, startPoint y: 139, endPoint x: 444, endPoint y: 138, distance: 5.6
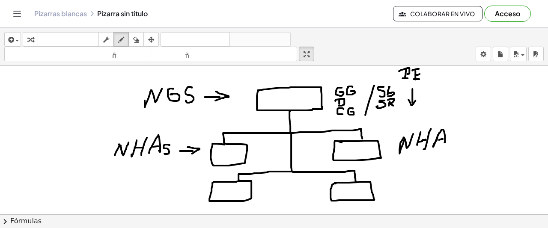
drag, startPoint x: 143, startPoint y: 160, endPoint x: 149, endPoint y: 162, distance: 6.2
drag, startPoint x: 157, startPoint y: 158, endPoint x: 163, endPoint y: 161, distance: 6.7
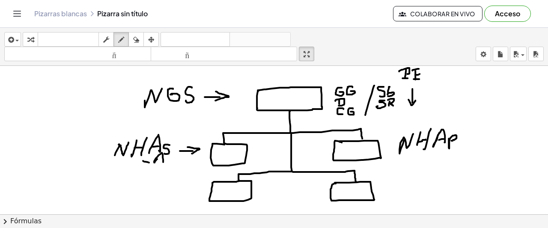
drag, startPoint x: 156, startPoint y: 158, endPoint x: 163, endPoint y: 159, distance: 6.9
drag, startPoint x: 169, startPoint y: 155, endPoint x: 171, endPoint y: 163, distance: 8.1
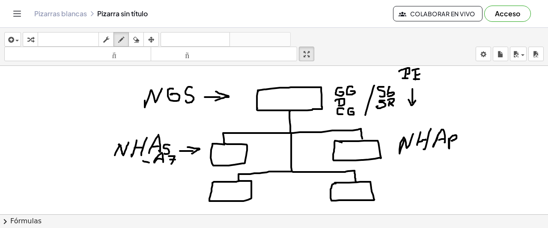
drag, startPoint x: 170, startPoint y: 159, endPoint x: 175, endPoint y: 159, distance: 5.1
drag, startPoint x: 145, startPoint y: 171, endPoint x: 151, endPoint y: 171, distance: 5.6
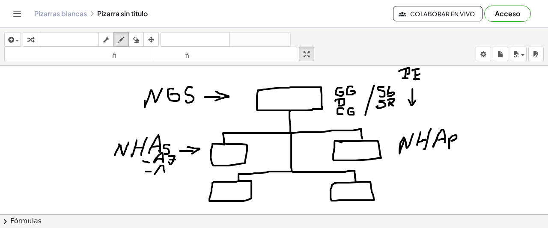
drag, startPoint x: 154, startPoint y: 173, endPoint x: 164, endPoint y: 171, distance: 10.1
drag, startPoint x: 148, startPoint y: 178, endPoint x: 155, endPoint y: 178, distance: 7.7
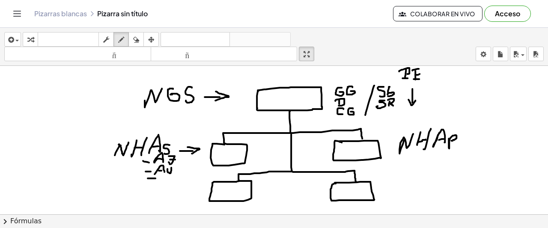
drag, startPoint x: 162, startPoint y: 175, endPoint x: 171, endPoint y: 179, distance: 9.6
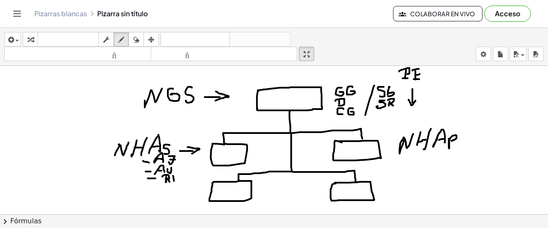
drag, startPoint x: 173, startPoint y: 175, endPoint x: 174, endPoint y: 180, distance: 5.2
drag, startPoint x: 172, startPoint y: 174, endPoint x: 178, endPoint y: 181, distance: 9.1
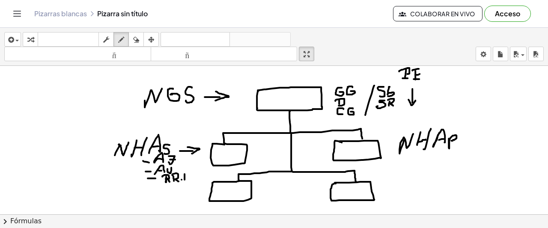
drag, startPoint x: 184, startPoint y: 173, endPoint x: 184, endPoint y: 179, distance: 5.6
drag, startPoint x: 192, startPoint y: 172, endPoint x: 192, endPoint y: 179, distance: 6.8
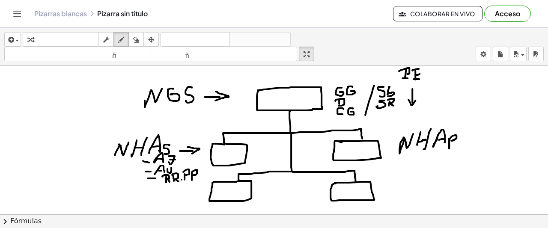
drag, startPoint x: 153, startPoint y: 184, endPoint x: 158, endPoint y: 184, distance: 5.1
drag, startPoint x: 170, startPoint y: 182, endPoint x: 175, endPoint y: 186, distance: 6.5
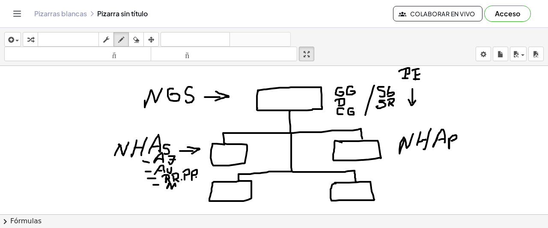
drag, startPoint x: 182, startPoint y: 182, endPoint x: 182, endPoint y: 187, distance: 5.1
drag, startPoint x: 189, startPoint y: 180, endPoint x: 180, endPoint y: 186, distance: 11.4
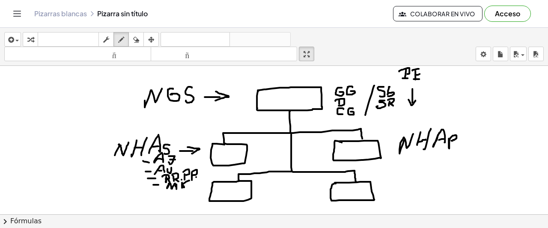
drag, startPoint x: 176, startPoint y: 184, endPoint x: 180, endPoint y: 187, distance: 4.8
drag, startPoint x: 461, startPoint y: 125, endPoint x: 468, endPoint y: 125, distance: 7.3
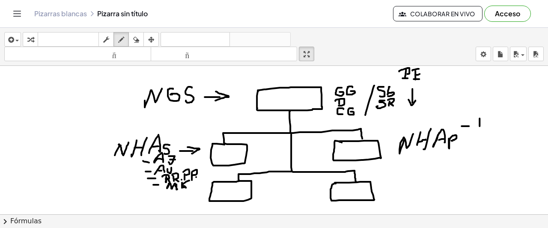
drag, startPoint x: 479, startPoint y: 118, endPoint x: 478, endPoint y: 126, distance: 8.2
drag, startPoint x: 473, startPoint y: 118, endPoint x: 482, endPoint y: 117, distance: 9.5
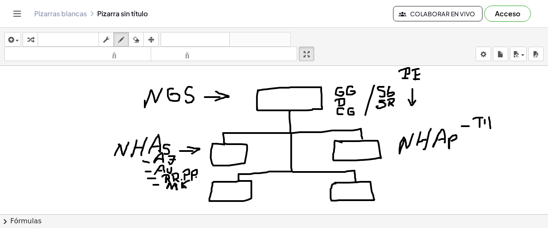
drag, startPoint x: 489, startPoint y: 117, endPoint x: 490, endPoint y: 127, distance: 10.8
drag, startPoint x: 484, startPoint y: 118, endPoint x: 486, endPoint y: 126, distance: 7.9
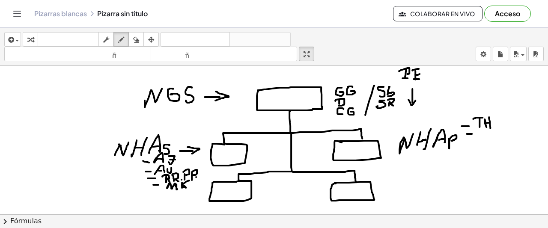
drag, startPoint x: 466, startPoint y: 133, endPoint x: 476, endPoint y: 132, distance: 9.5
drag, startPoint x: 481, startPoint y: 130, endPoint x: 482, endPoint y: 136, distance: 6.5
drag, startPoint x: 477, startPoint y: 131, endPoint x: 485, endPoint y: 130, distance: 7.9
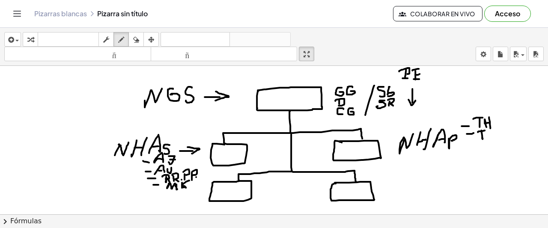
drag, startPoint x: 467, startPoint y: 141, endPoint x: 475, endPoint y: 141, distance: 7.7
drag, startPoint x: 486, startPoint y: 135, endPoint x: 491, endPoint y: 145, distance: 11.1
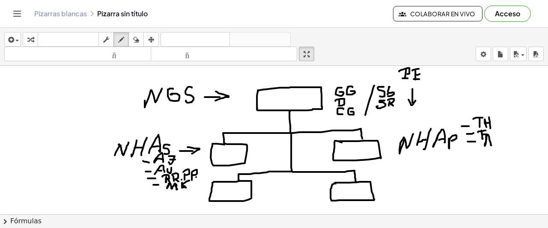
drag, startPoint x: 486, startPoint y: 142, endPoint x: 491, endPoint y: 141, distance: 5.2
drag, startPoint x: 469, startPoint y: 150, endPoint x: 474, endPoint y: 150, distance: 5.1
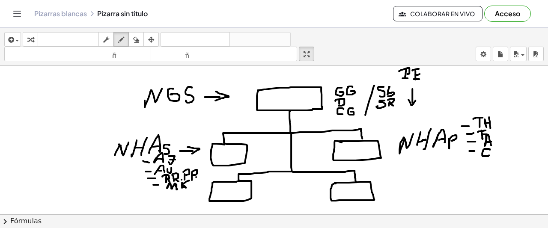
drag, startPoint x: 489, startPoint y: 149, endPoint x: 489, endPoint y: 154, distance: 5.1
drag, startPoint x: 382, startPoint y: 190, endPoint x: 402, endPoint y: 190, distance: 20.5
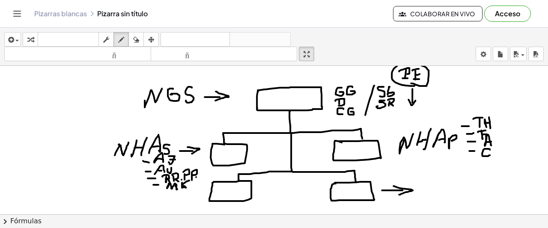
drag, startPoint x: 393, startPoint y: 185, endPoint x: 399, endPoint y: 194, distance: 10.2
drag, startPoint x: 423, startPoint y: 184, endPoint x: 430, endPoint y: 174, distance: 11.6
drag, startPoint x: 436, startPoint y: 190, endPoint x: 441, endPoint y: 187, distance: 5.6
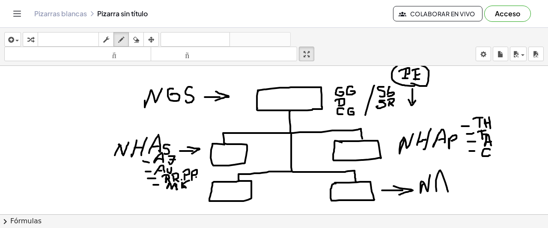
drag, startPoint x: 437, startPoint y: 184, endPoint x: 445, endPoint y: 184, distance: 8.1
drag, startPoint x: 450, startPoint y: 175, endPoint x: 464, endPoint y: 172, distance: 13.6
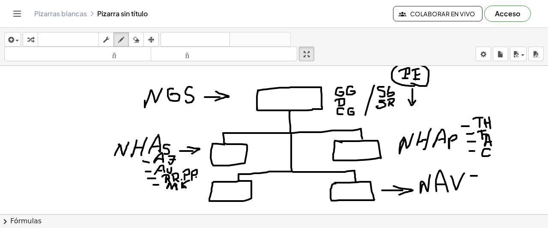
drag, startPoint x: 470, startPoint y: 175, endPoint x: 482, endPoint y: 175, distance: 11.6
drag, startPoint x: 472, startPoint y: 184, endPoint x: 483, endPoint y: 183, distance: 10.3
drag, startPoint x: 474, startPoint y: 192, endPoint x: 482, endPoint y: 192, distance: 8.1
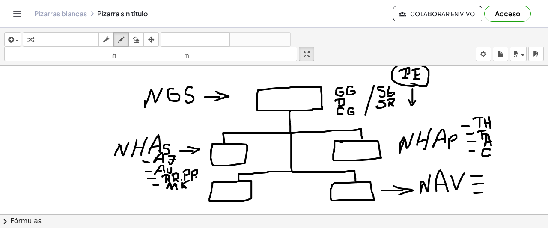
drag, startPoint x: 490, startPoint y: 167, endPoint x: 489, endPoint y: 174, distance: 7.0
drag, startPoint x: 485, startPoint y: 166, endPoint x: 492, endPoint y: 170, distance: 7.7
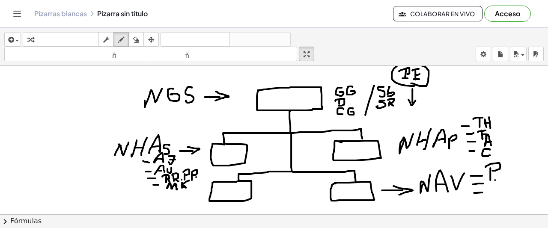
drag, startPoint x: 495, startPoint y: 179, endPoint x: 495, endPoint y: 188, distance: 8.6
drag, startPoint x: 498, startPoint y: 176, endPoint x: 493, endPoint y: 183, distance: 8.6
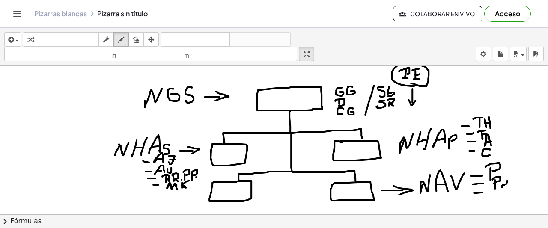
drag, startPoint x: 507, startPoint y: 180, endPoint x: 501, endPoint y: 185, distance: 7.0
drag, startPoint x: 502, startPoint y: 179, endPoint x: 513, endPoint y: 189, distance: 14.8
drag, startPoint x: 495, startPoint y: 193, endPoint x: 495, endPoint y: 200, distance: 6.9
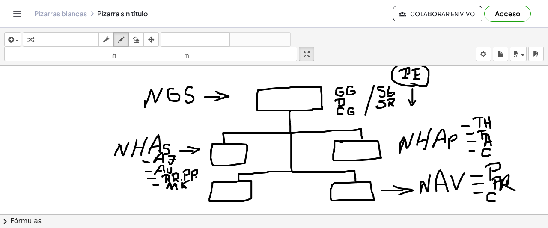
drag, startPoint x: 421, startPoint y: 197, endPoint x: 458, endPoint y: 197, distance: 36.8
